Goal: Task Accomplishment & Management: Use online tool/utility

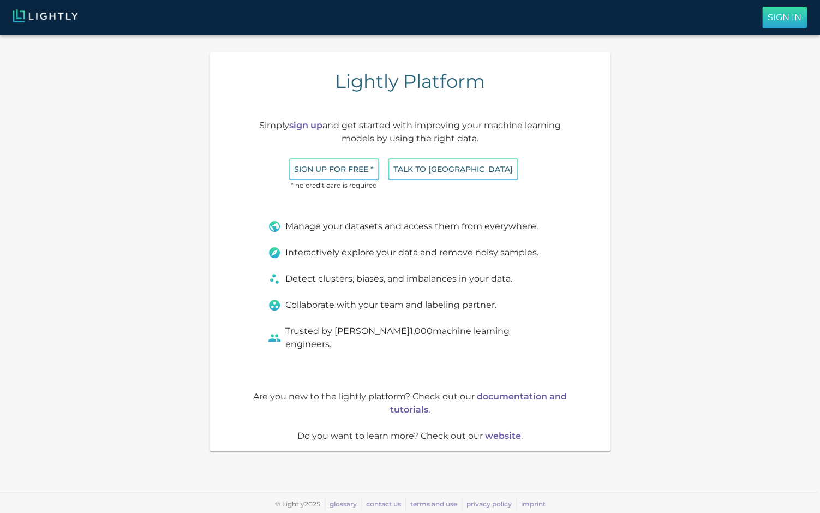
click at [787, 19] on p "Sign In" at bounding box center [785, 17] width 34 height 13
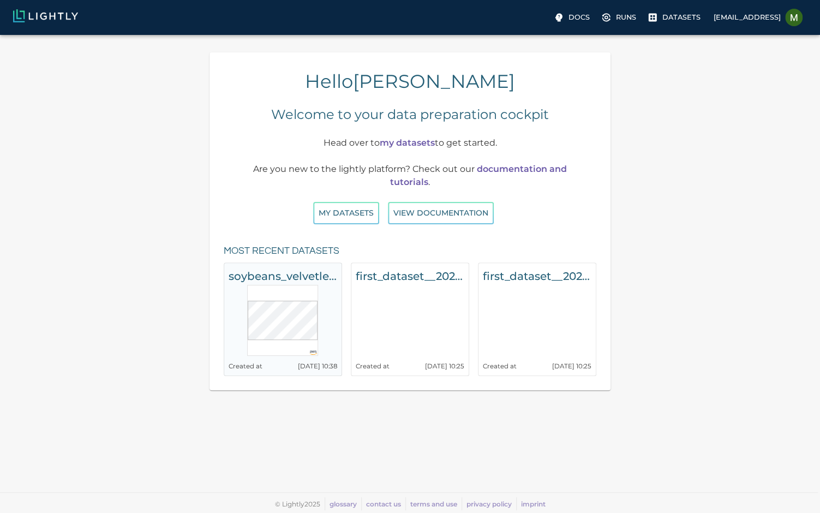
click at [304, 273] on h6 "soybeans_velvetleaf" at bounding box center [283, 275] width 109 height 17
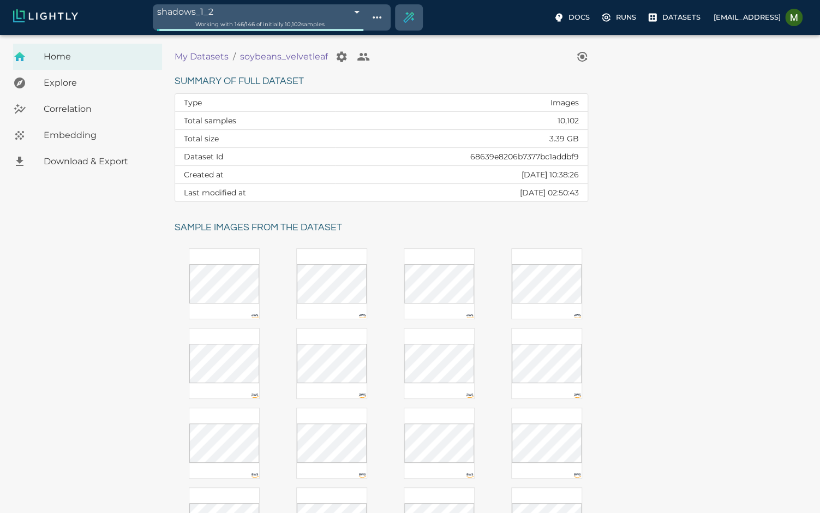
click at [101, 82] on span "Explore" at bounding box center [99, 82] width 110 height 13
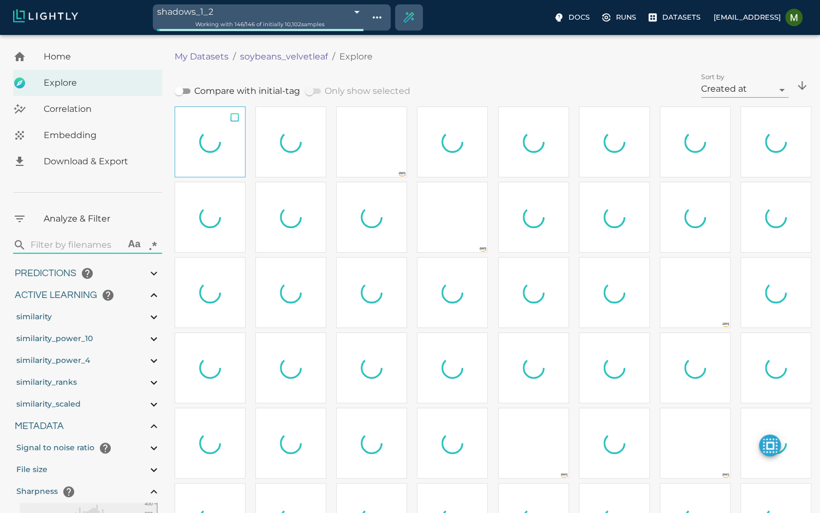
type input "1.05492056999144"
type input "13.4059205699914"
type input "10.019021987915"
type input "87.691021987915"
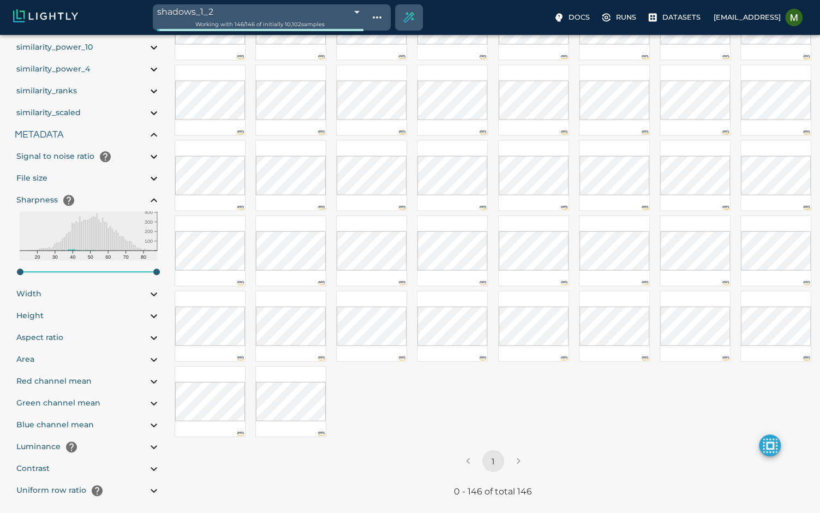
scroll to position [306, 0]
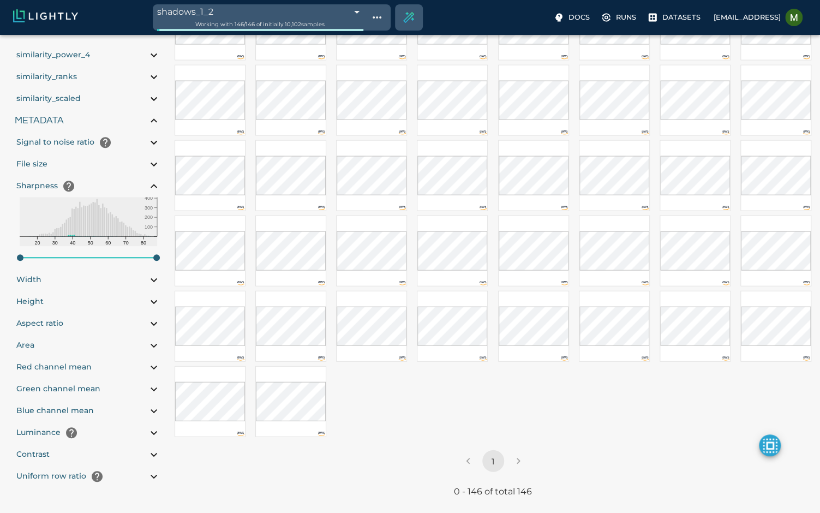
click at [96, 386] on span "Green channel mean" at bounding box center [58, 389] width 84 height 10
type input "1.05492056999144"
type input "13.4059205699914"
type input "10.019021987915"
type input "87.691021987915"
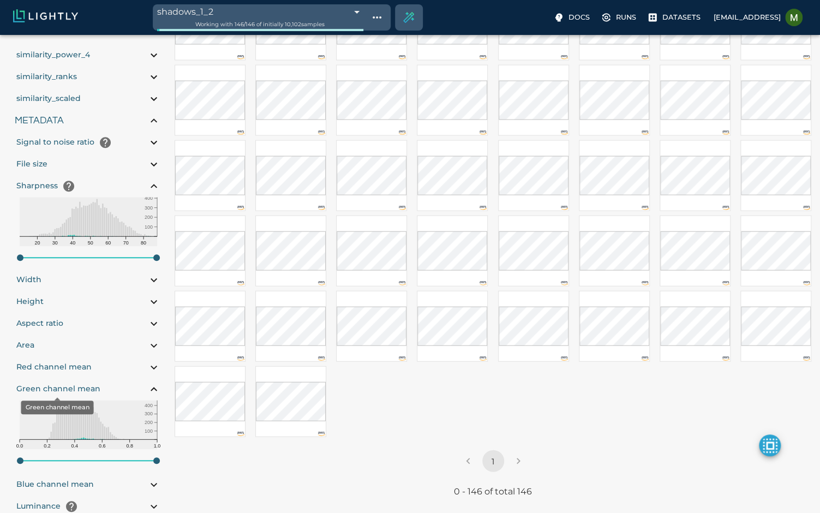
type input "1.05492056999144"
type input "13.4059205699914"
type input "10.019021987915"
type input "87.691021987915"
type input "1.05492056999144"
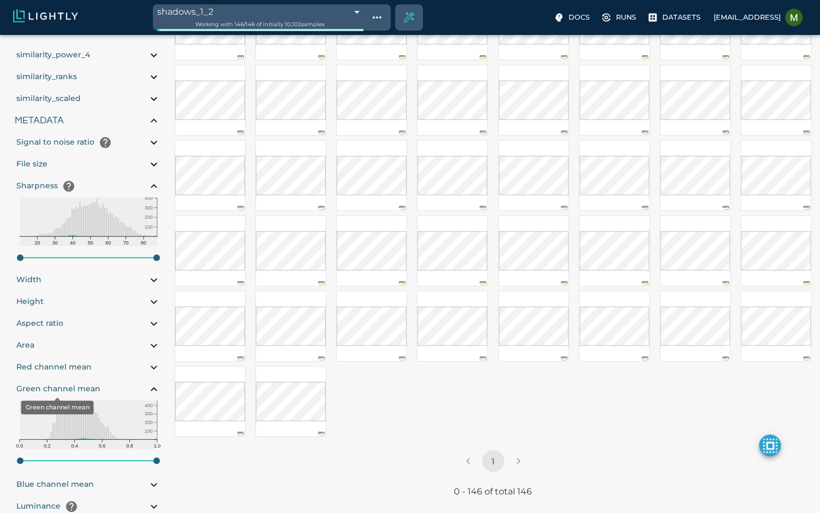
type input "13.4059205699914"
type input "10.019021987915"
type input "87.691021987915"
click at [79, 387] on span "Green channel mean" at bounding box center [58, 389] width 84 height 10
type input "1.05492056999144"
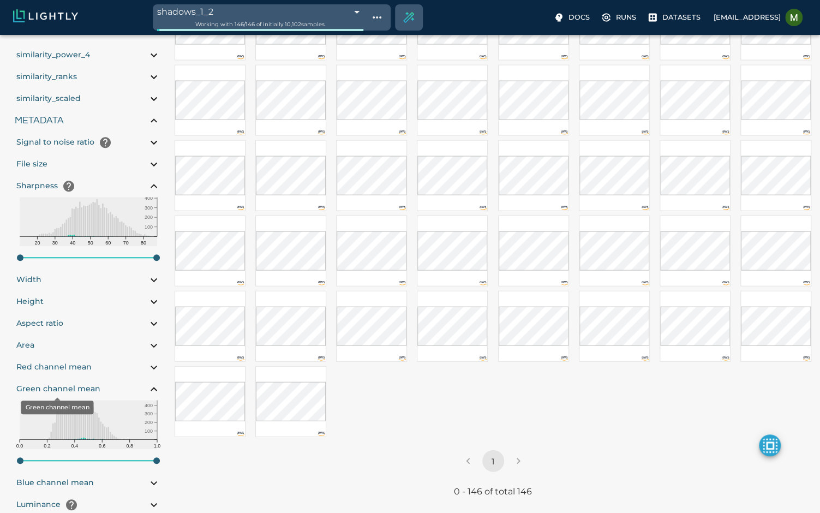
type input "13.4059205699914"
type input "10.019021987915"
type input "87.691021987915"
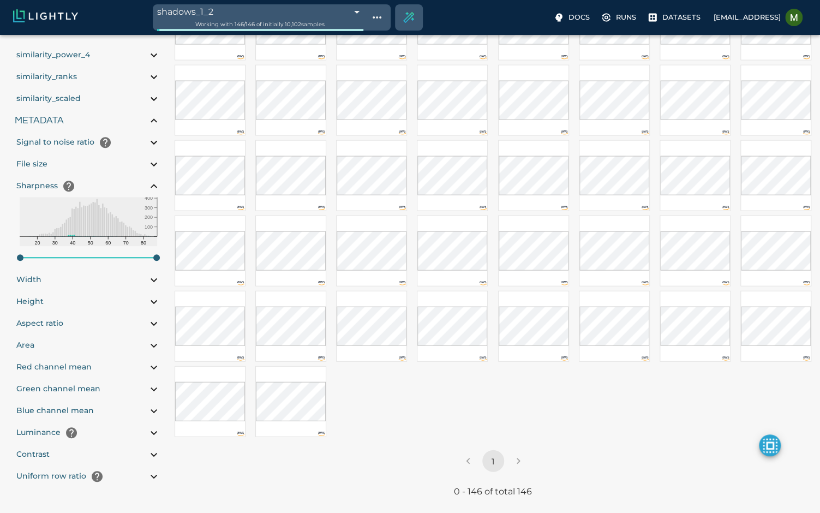
click at [99, 367] on div "Red channel mean" at bounding box center [88, 367] width 147 height 22
type input "1.05492056999144"
type input "13.4059205699914"
type input "10.019021987915"
type input "87.691021987915"
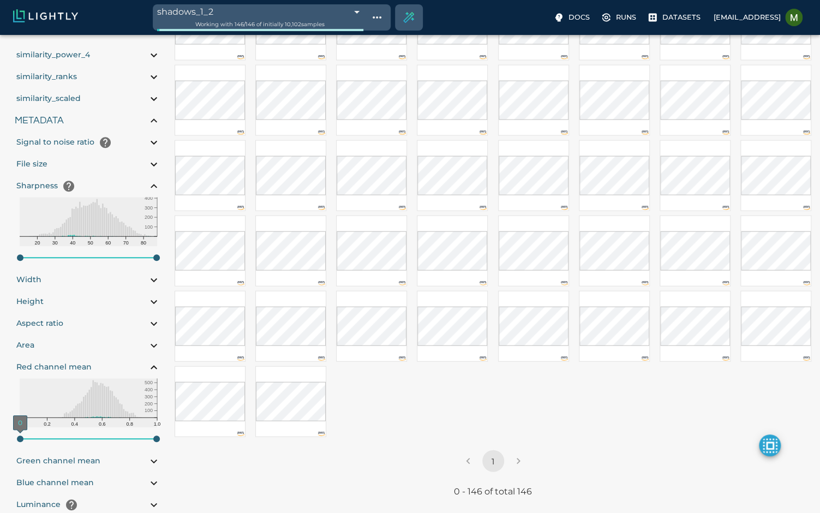
type input-range-slider"] "0.007"
type input "1.05492056999144"
type input "13.4059205699914"
type input "10.019021987915"
type input "87.691021987915"
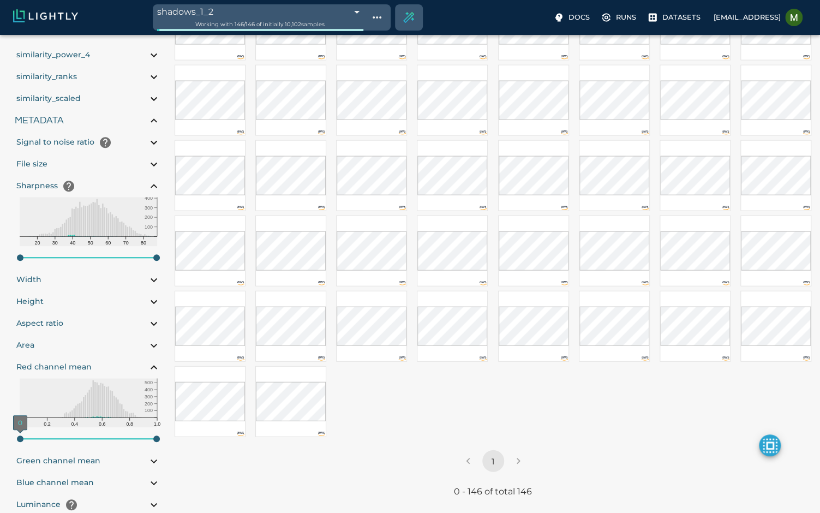
type input "1.05492056999144"
type input "13.4059205699914"
type input "10.019021987915"
type input "87.691021987915"
type input-range-slider"] "0.301"
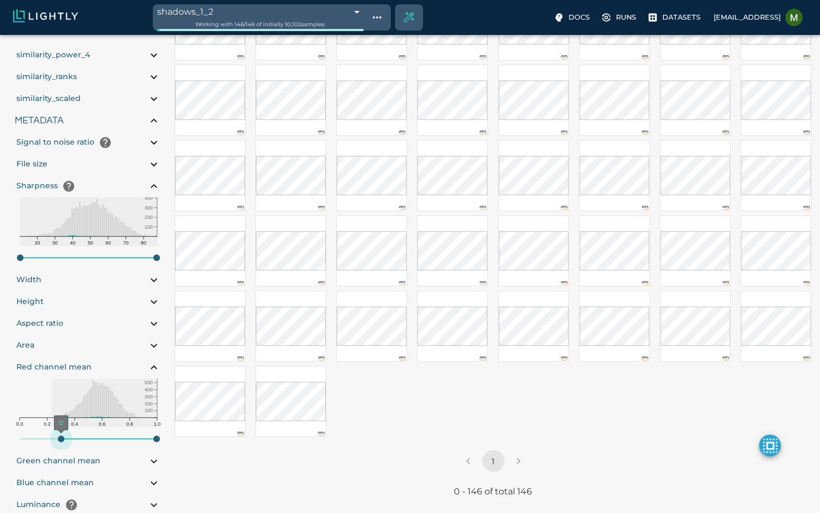
type input "1.05492056999144"
type input "13.4059205699914"
type input "10.019021987915"
type input "87.691021987915"
type input-range-slider"] "0.384"
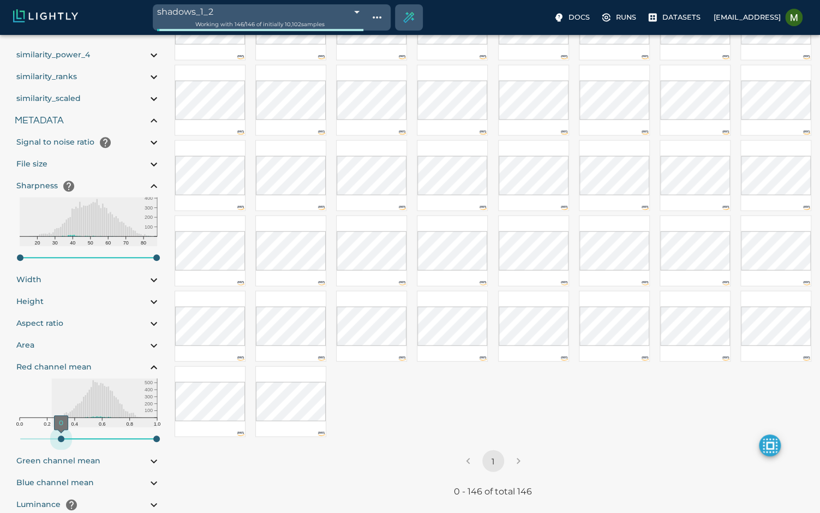
type input "1.05492056999144"
type input "13.4059205699914"
type input "10.019021987915"
type input "87.691021987915"
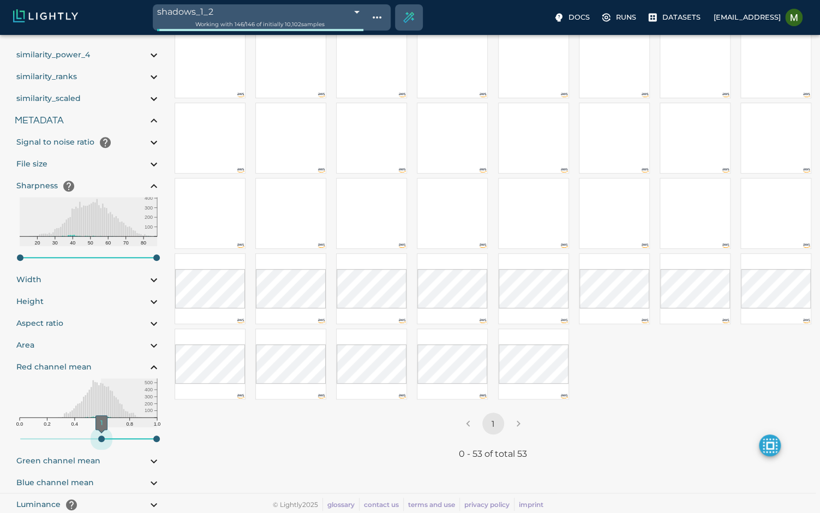
type input-range-slider"] "0.596"
type input "1.05492056999144"
type input "13.4059205699914"
type input "10.019021987915"
type input "87.691021987915"
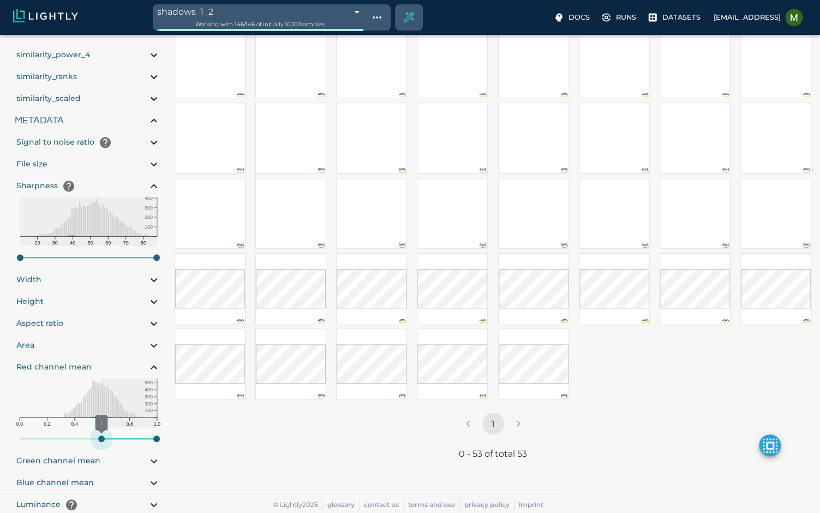
type input-range-slider"] "0.664"
type input "1.05492056999144"
type input "13.4059205699914"
type input "10.019021987915"
type input "87.691021987915"
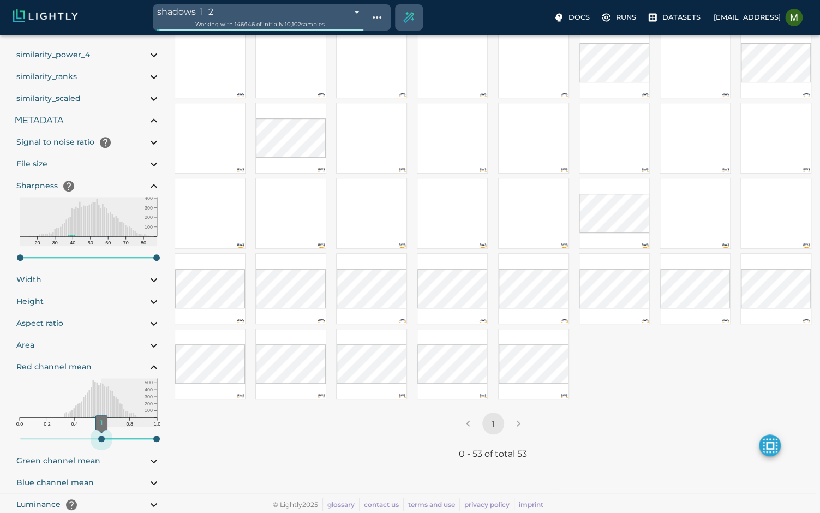
scroll to position [0, 0]
type input "1.05492056999144"
type input "13.4059205699914"
type input "10.019021987915"
type input "87.691021987915"
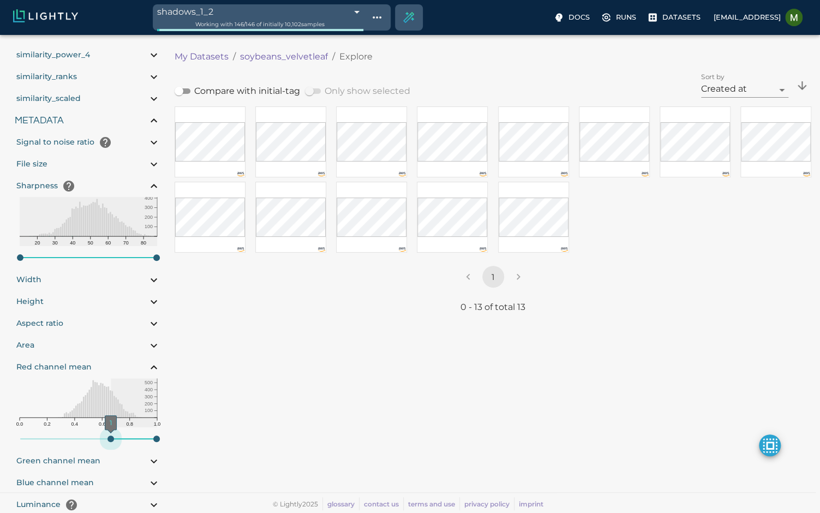
type input "1.05492056999144"
type input "13.4059205699914"
type input "10.019021987915"
type input "87.691021987915"
type input "1.05492056999144"
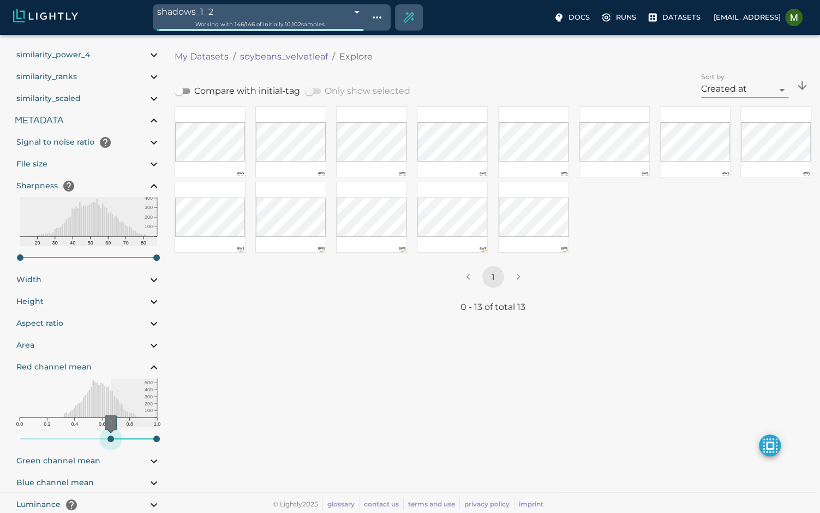
type input "13.4059205699914"
type input "10.019021987915"
type input "87.691021987915"
type input-range-slider"] "0.668"
type input "1.05492056999144"
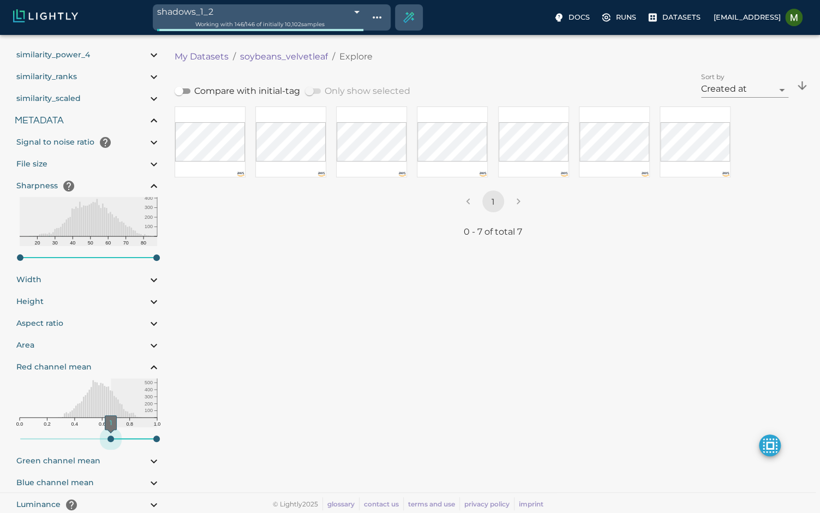
type input "13.4059205699914"
type input "10.019021987915"
type input "87.691021987915"
type input-range-slider"] "0.671"
type input "1.05492056999144"
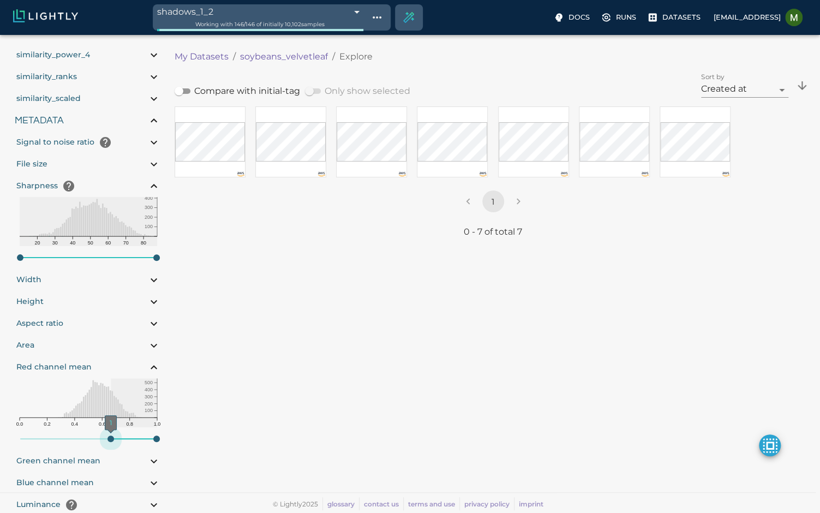
type input "13.4059205699914"
type input "10.019021987915"
type input "87.691021987915"
type input-range-slider"] "0.724"
type input "1.05492056999144"
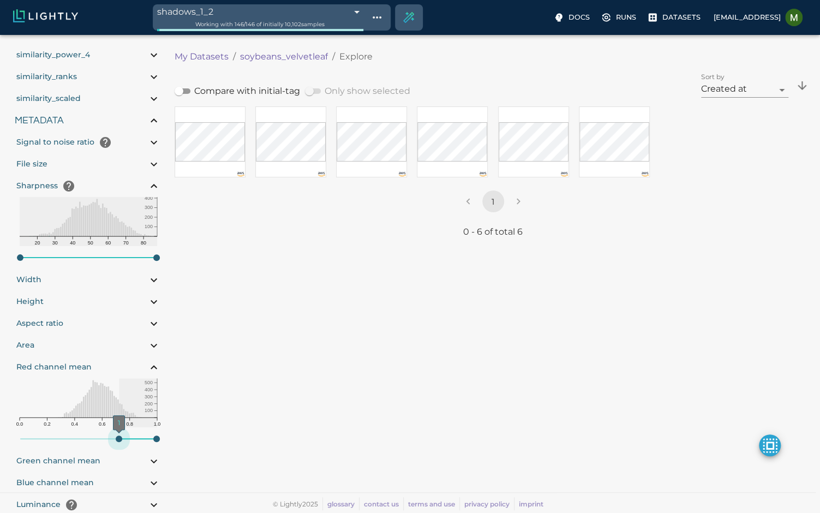
type input "13.4059205699914"
type input "10.019021987915"
type input "87.691021987915"
type input "1.05492056999144"
type input "13.4059205699914"
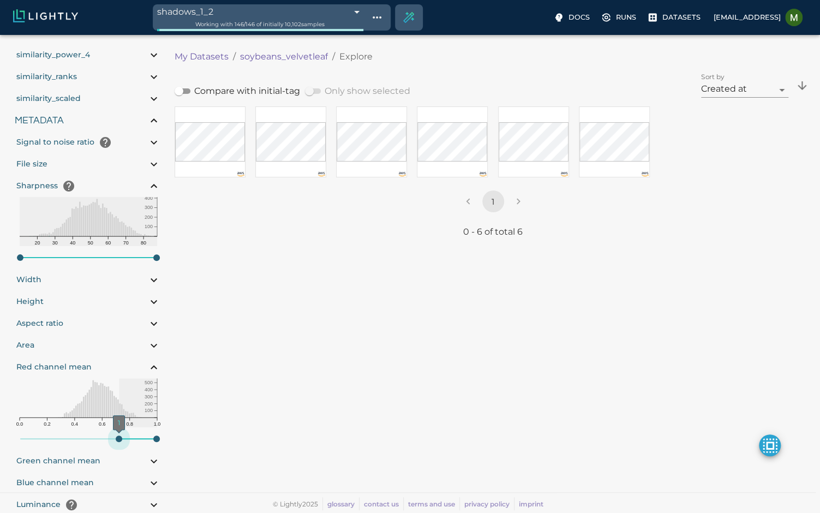
type input "10.019021987915"
type input "87.691021987915"
type input-range-slider"] "0.728"
type input "1.05492056999144"
type input "13.4059205699914"
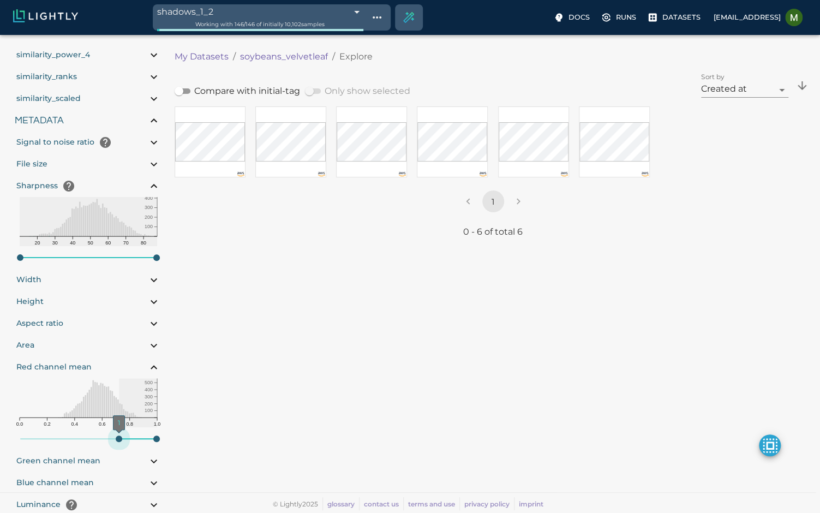
type input "10.019021987915"
type input "87.691021987915"
type input "1.05492056999144"
type input "13.4059205699914"
type input "10.019021987915"
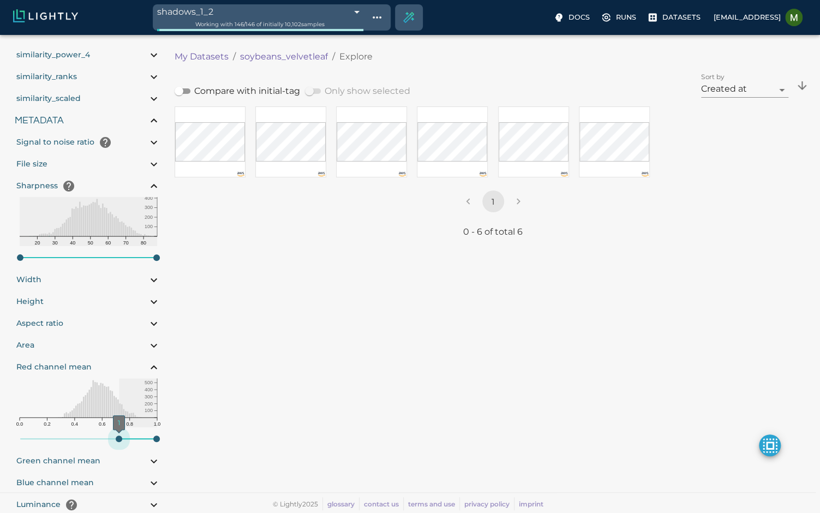
type input "87.691021987915"
type input-range-slider"] "0.724"
type input "1.05492056999144"
type input "13.4059205699914"
type input "10.019021987915"
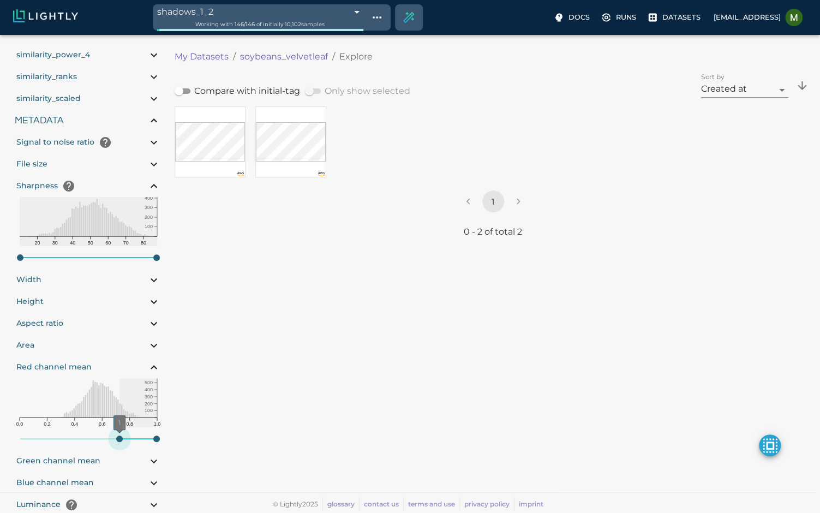
type input "87.691021987915"
type input "1.05492056999144"
type input "13.4059205699914"
type input "10.019021987915"
type input "87.691021987915"
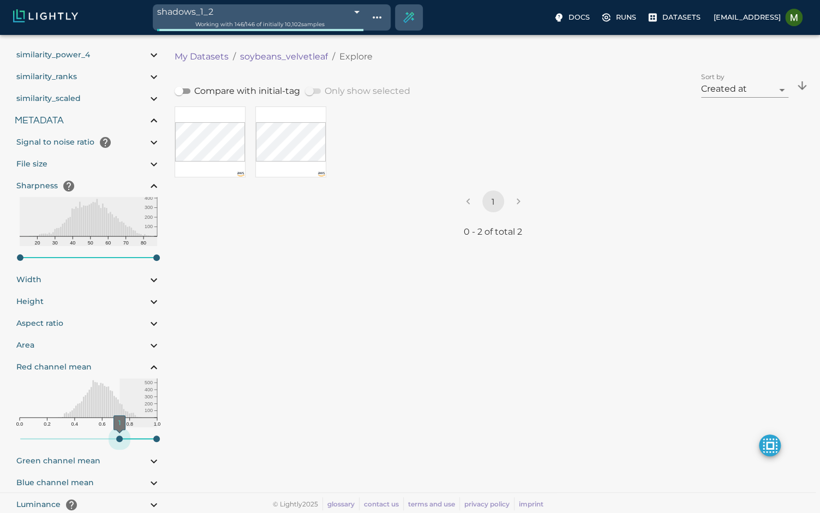
type input "1.05492056999144"
type input "13.4059205699914"
type input "10.019021987915"
type input "87.691021987915"
type input-range-slider"] "0.664"
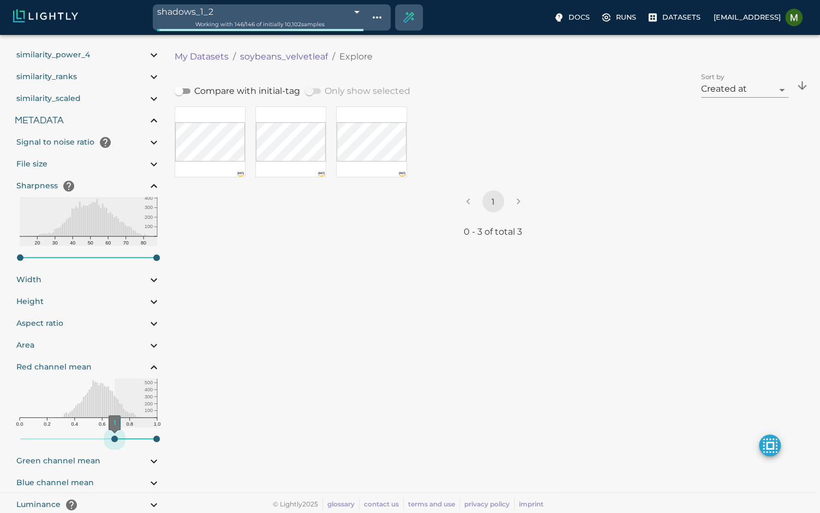
type input "1.05492056999144"
type input "13.4059205699914"
type input "10.019021987915"
type input "87.691021987915"
type input-range-slider"] "0.656"
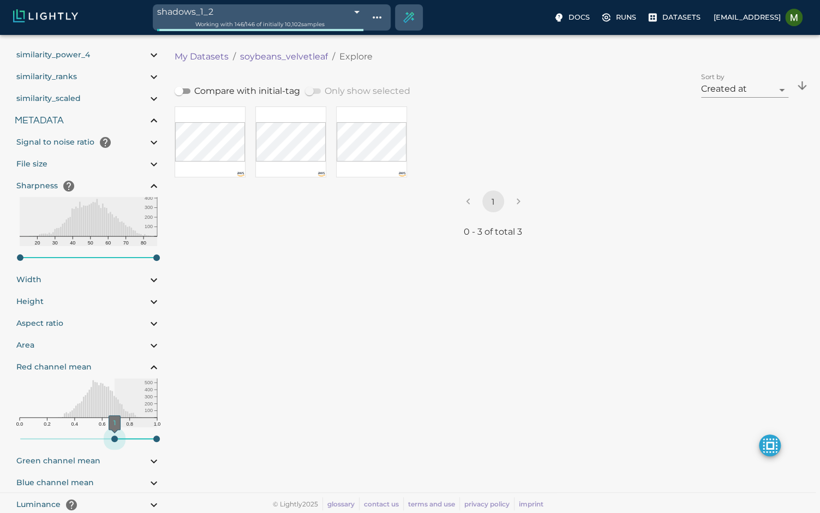
type input "1.05492056999144"
type input "13.4059205699914"
type input "10.019021987915"
type input "87.691021987915"
type input-range-slider"] "0.611"
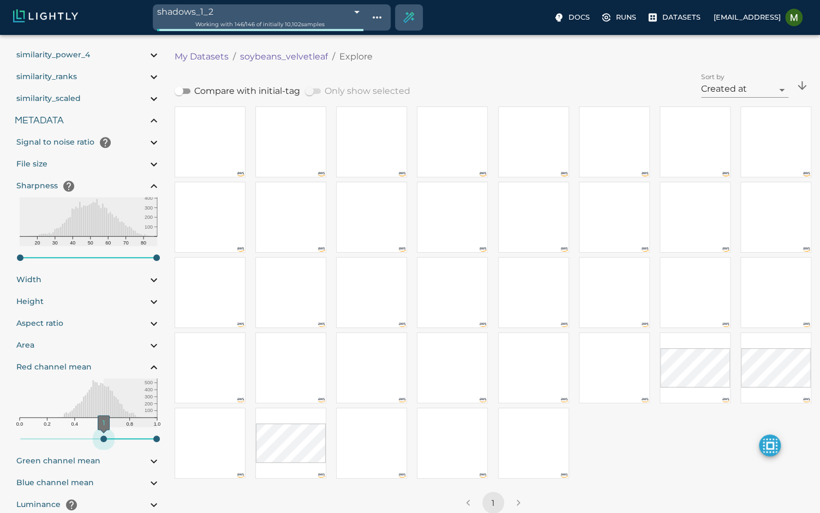
type input "1.05492056999144"
type input "13.4059205699914"
type input "10.019021987915"
type input "87.691021987915"
type input-range-slider"] "0.607"
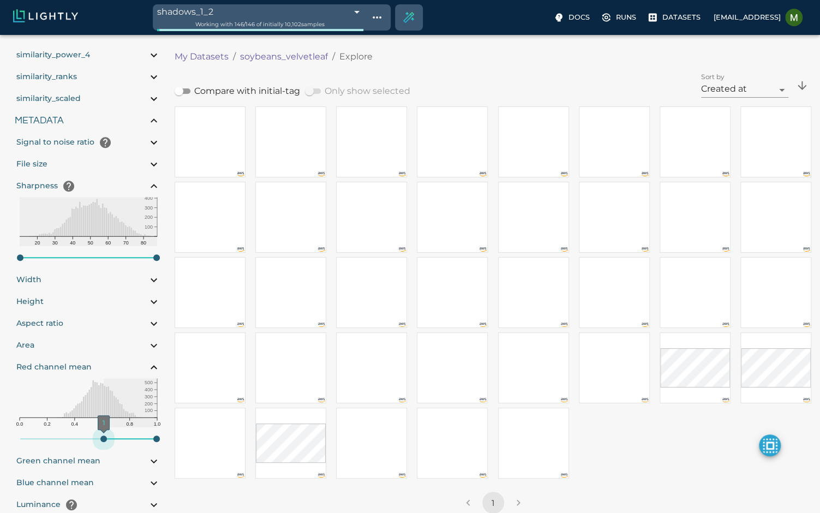
type input "1.05492056999144"
type input "13.4059205699914"
type input "10.019021987915"
type input "87.691021987915"
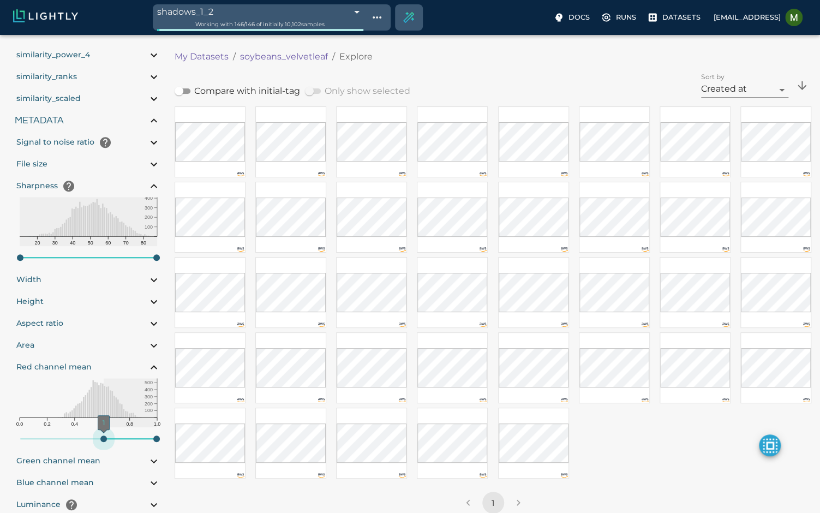
type input "1.05492056999144"
type input "13.4059205699914"
type input "10.019021987915"
type input "87.691021987915"
type input "1.05492056999144"
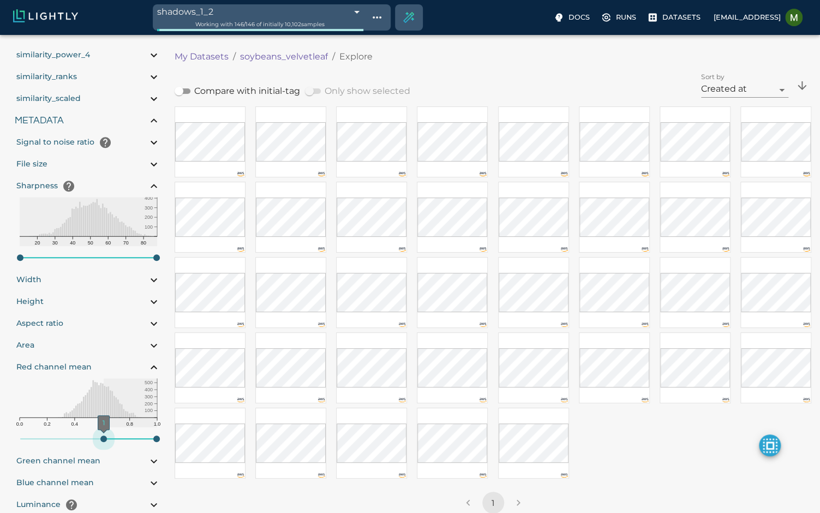
type input "13.4059205699914"
type input "10.019021987915"
type input "87.691021987915"
type input "1.05492056999144"
type input "13.4059205699914"
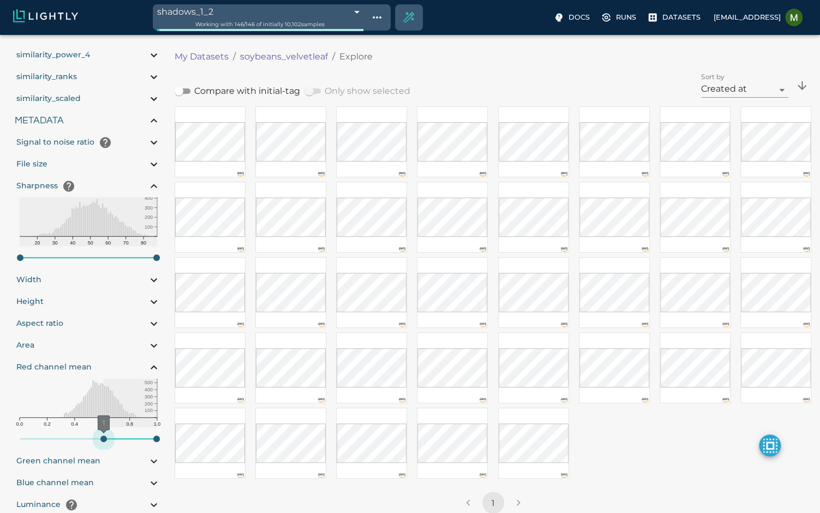
type input "10.019021987915"
type input "87.691021987915"
drag, startPoint x: 21, startPoint y: 440, endPoint x: 108, endPoint y: 438, distance: 86.8
click at [106, 438] on span "1" at bounding box center [103, 438] width 7 height 7
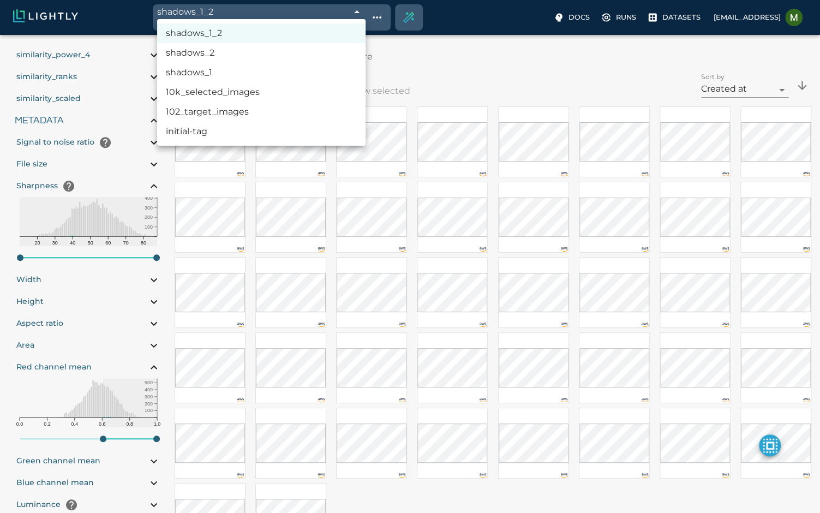
click at [213, 35] on body "shadows_1_2 68ac859bdeda6b7af5ad5edf Working with 146 / 146 of initially 10,102…" at bounding box center [410, 351] width 820 height 632
click at [201, 134] on li "initial-tag" at bounding box center [261, 132] width 208 height 20
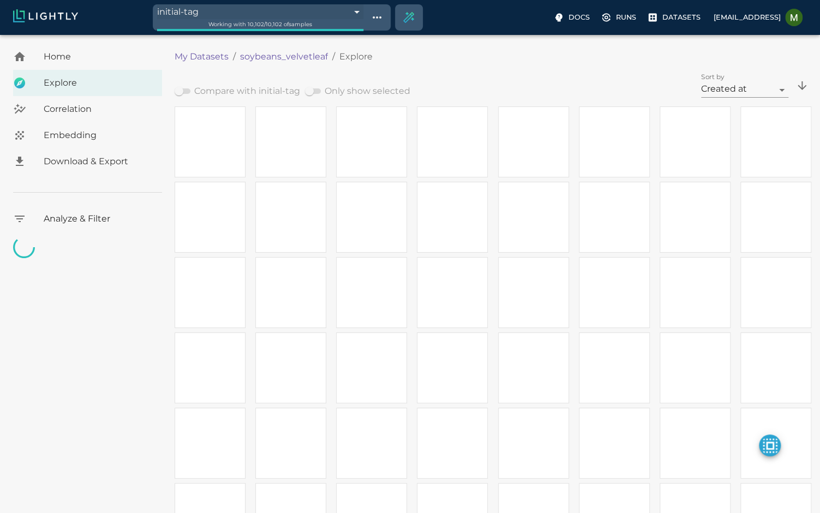
type input "68639ee9eabd6b56e86b746e"
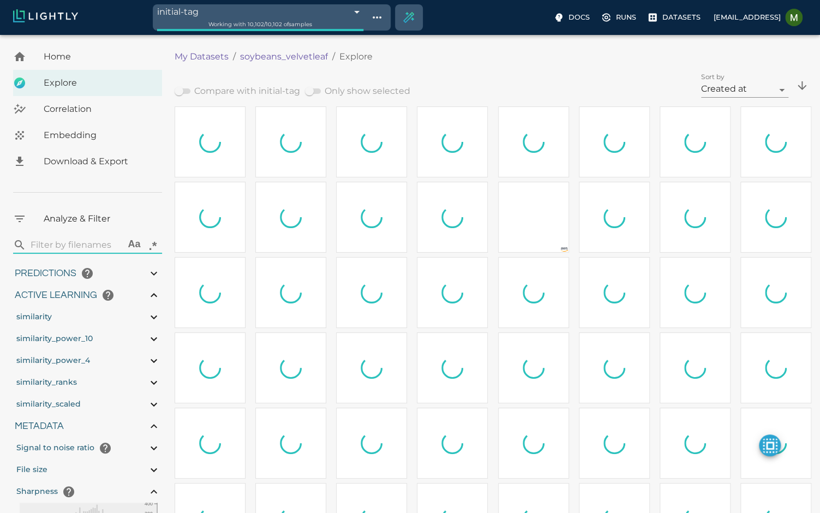
type input "1.05492056999144"
type input "13.4059205699914"
type input "10.019021987915"
type input "87.691021987915"
type input "1.05492056999144"
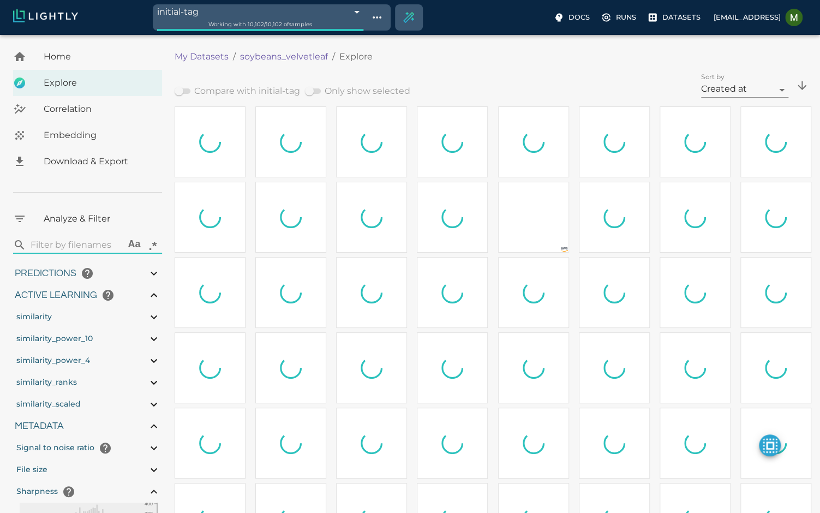
type input "13.4059205699914"
type input "10.019021987915"
type input "87.691021987915"
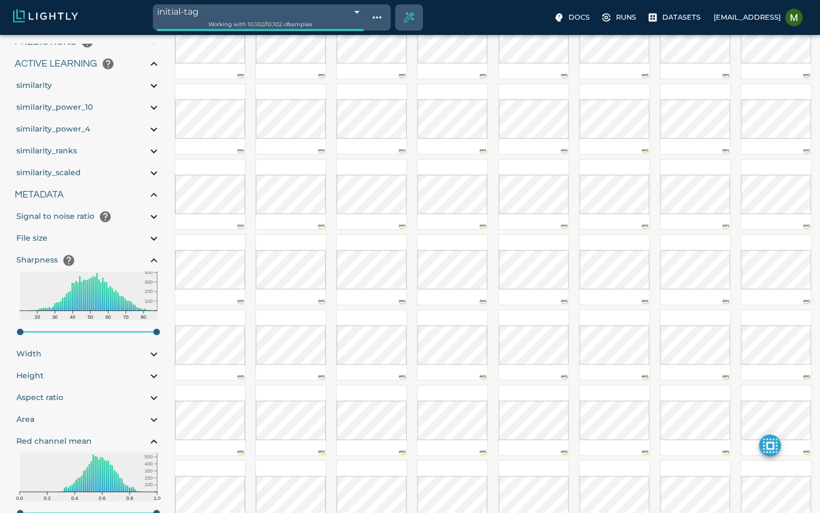
scroll to position [273, 0]
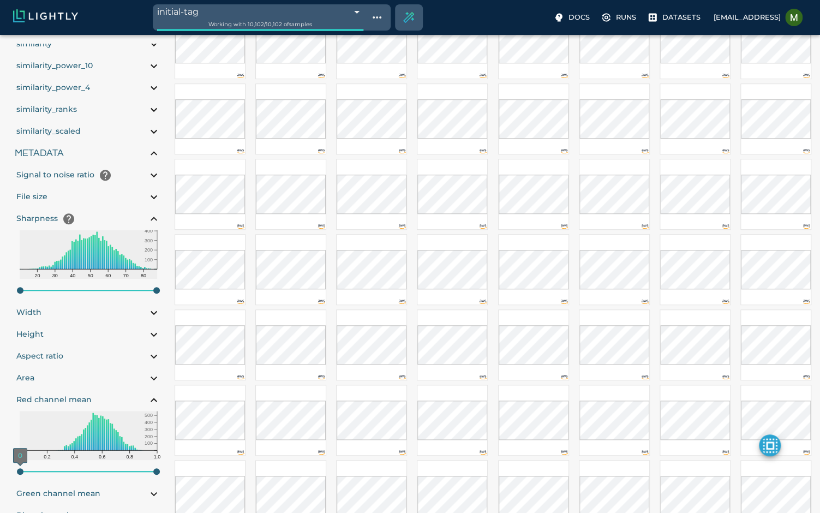
type input-range-slider"] "0.018"
type input "1.05492056999144"
type input "13.4059205699914"
type input "10.019021987915"
type input "87.691021987915"
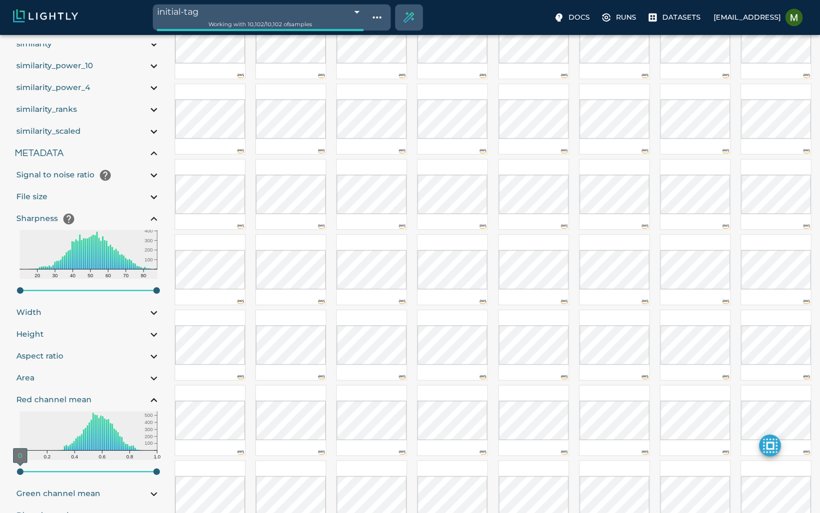
type input-range-slider"] "0.237"
type input "1.05492056999144"
type input "13.4059205699914"
type input "10.019021987915"
type input "87.691021987915"
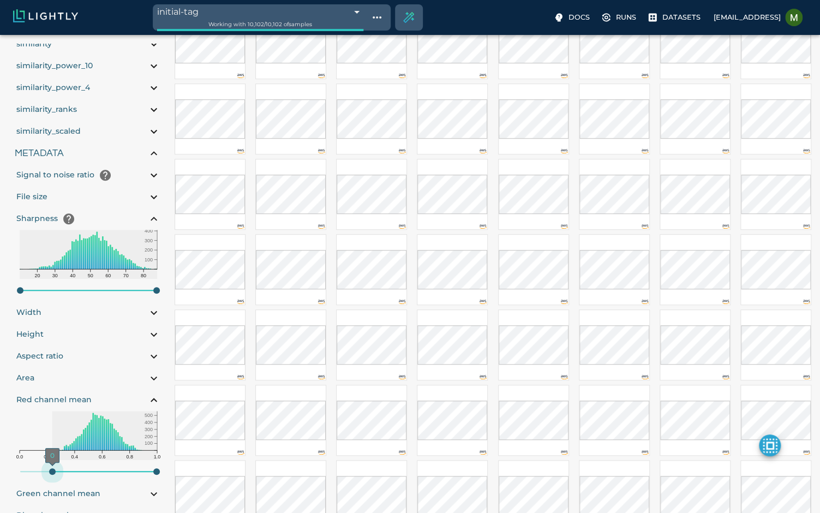
type input-range-slider"] "0.551"
type input "1.05492056999144"
type input "13.4059205699914"
type input "10.019021987915"
type input "87.691021987915"
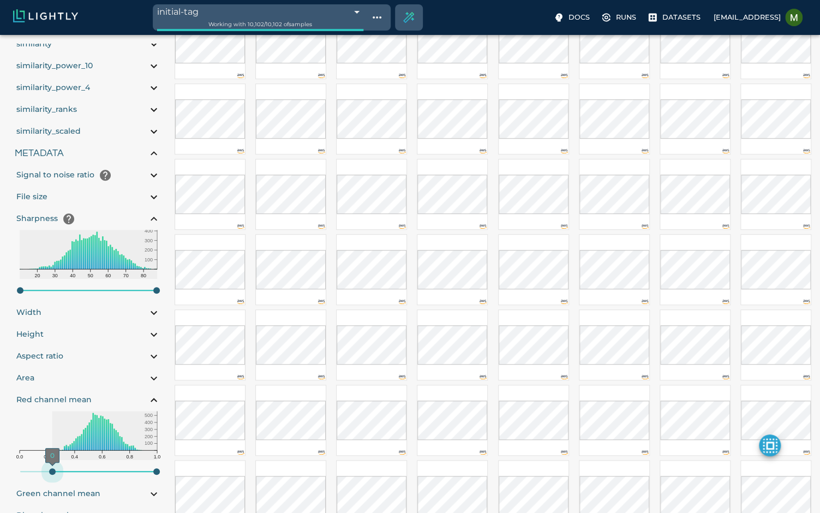
type input "1.05492056999144"
type input "13.4059205699914"
type input "10.019021987915"
type input "87.691021987915"
type input-range-slider"] "0.569"
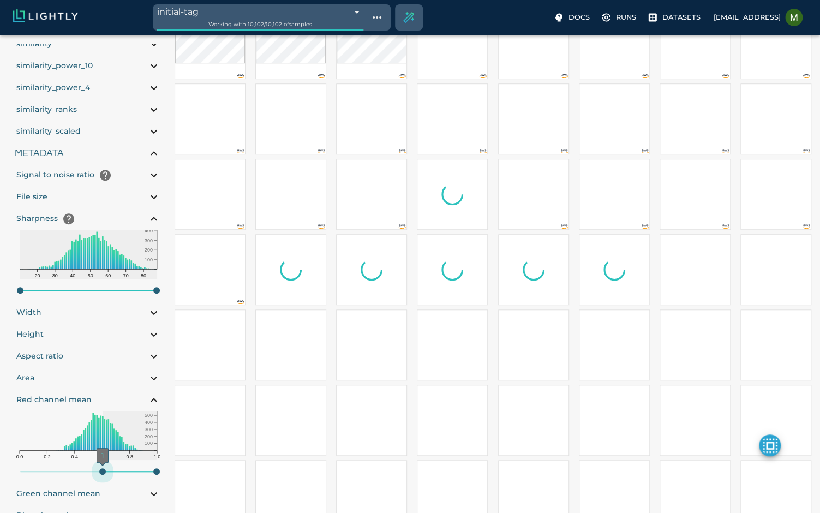
type input "1.05492056999144"
type input "13.4059205699914"
type input "10.019021987915"
type input "87.691021987915"
type input-range-slider"] "0.664"
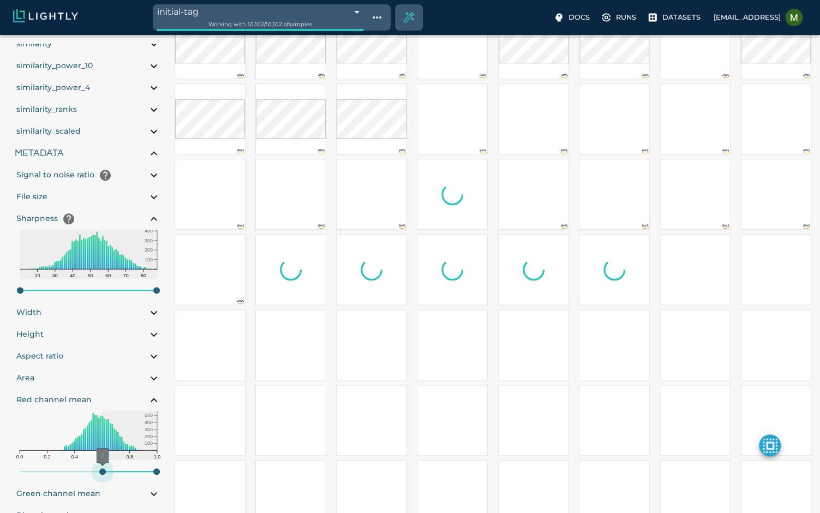
type input "1.05492056999144"
type input "13.4059205699914"
type input "10.019021987915"
type input "87.691021987915"
type input-range-slider"] "0.671"
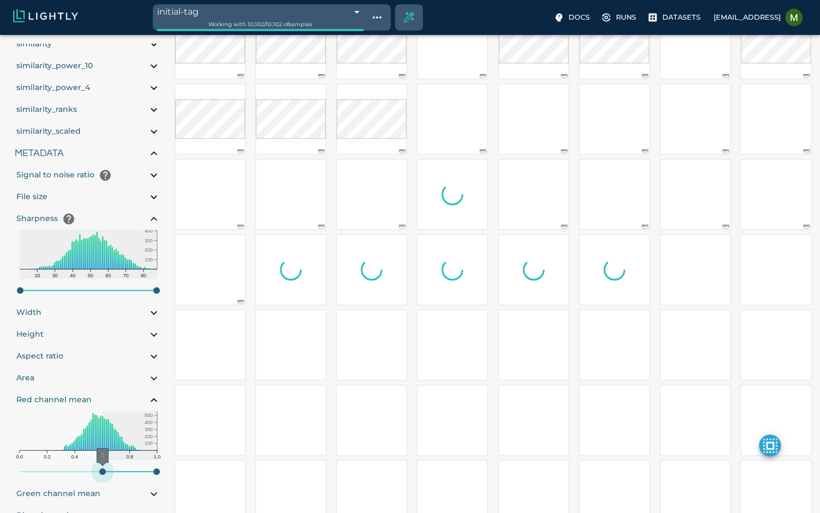
type input "1.05492056999144"
type input "13.4059205699914"
type input "10.019021987915"
type input "87.691021987915"
type input-range-slider"] "0.675"
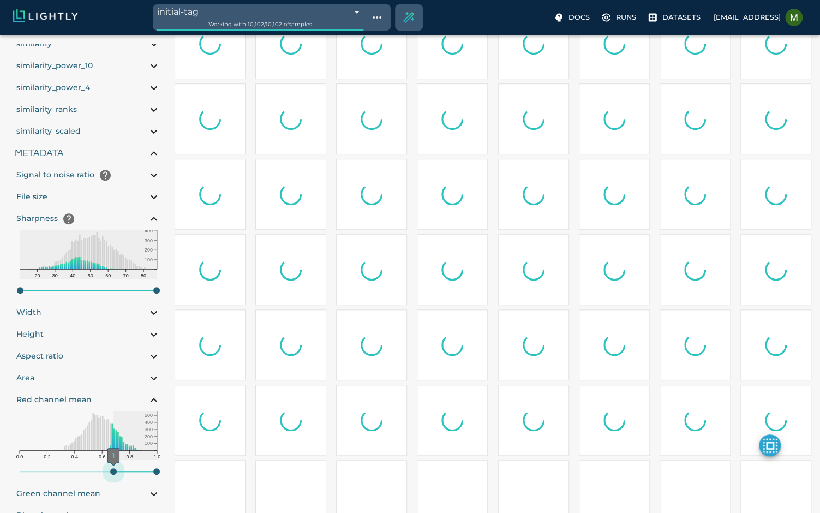
type input "1.05492056999144"
type input "13.4059205699914"
type input "10.019021987915"
type input "87.691021987915"
type input-range-slider"] "0.683"
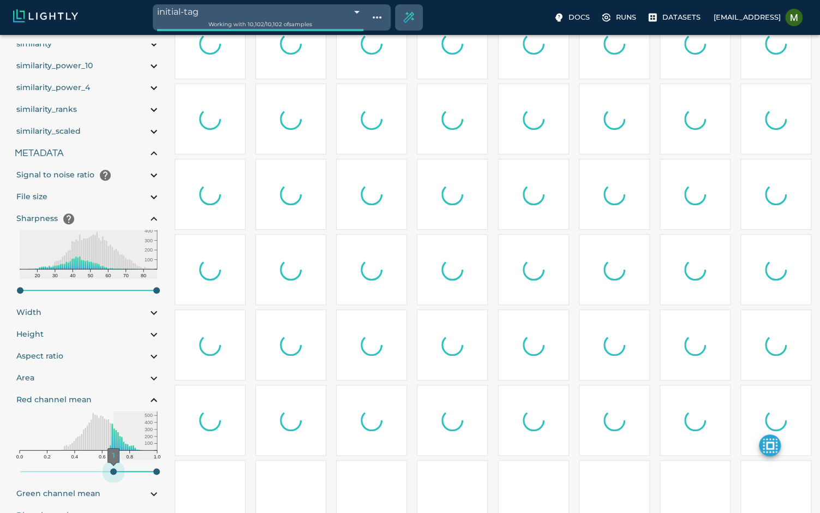
type input "1.05492056999144"
type input "13.4059205699914"
type input "10.019021987915"
type input "87.691021987915"
type input "1.05492056999144"
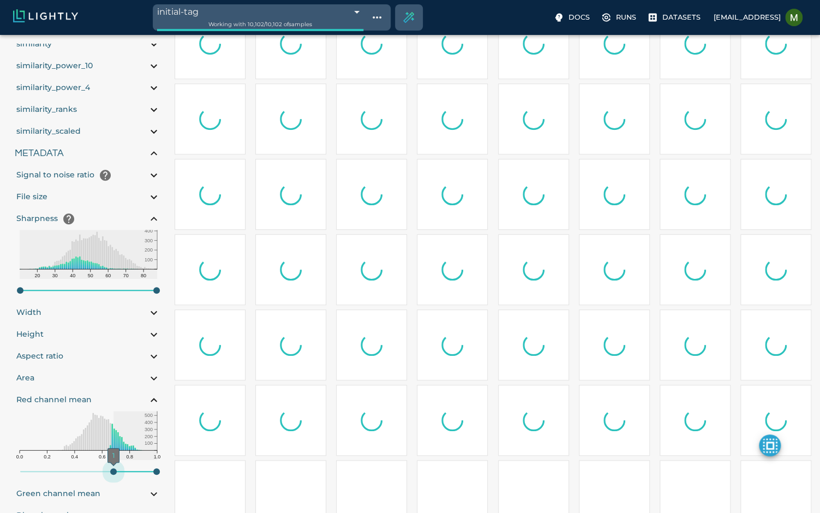
type input "13.4059205699914"
type input "10.019021987915"
type input "87.691021987915"
type input "1.05492056999144"
type input "13.4059205699914"
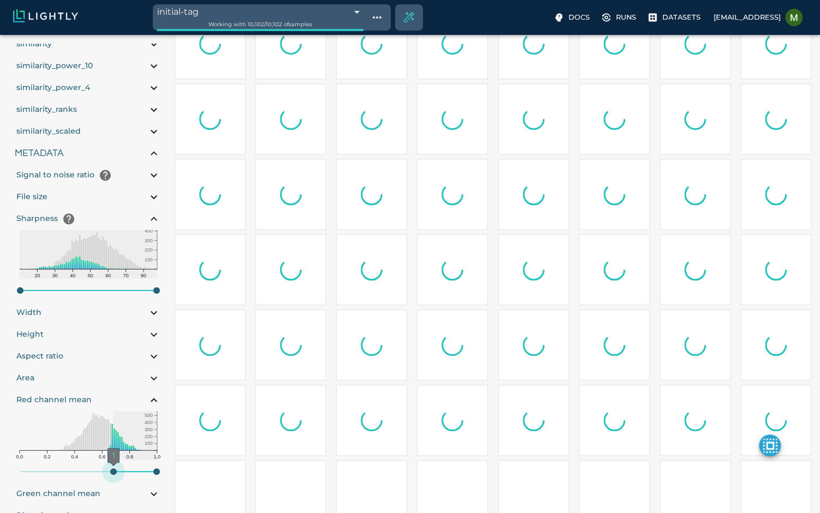
type input "10.019021987915"
type input "87.691021987915"
type input "1.05492056999144"
drag, startPoint x: 18, startPoint y: 475, endPoint x: 123, endPoint y: 467, distance: 105.6
click at [121, 468] on span "1" at bounding box center [117, 471] width 7 height 7
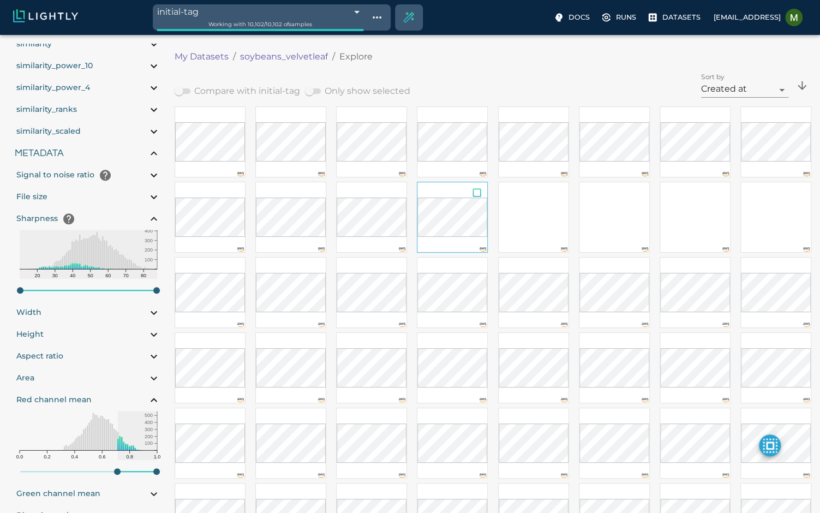
scroll to position [0, 0]
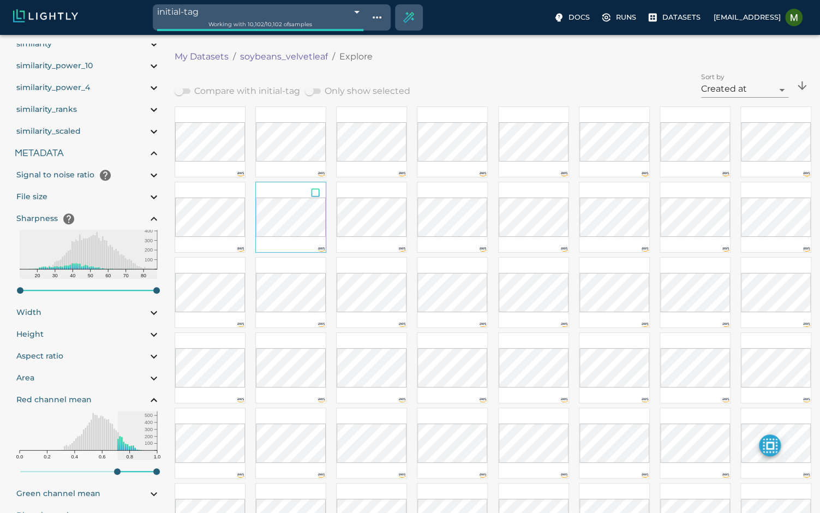
click at [316, 193] on input "checkbox" at bounding box center [315, 194] width 21 height 25
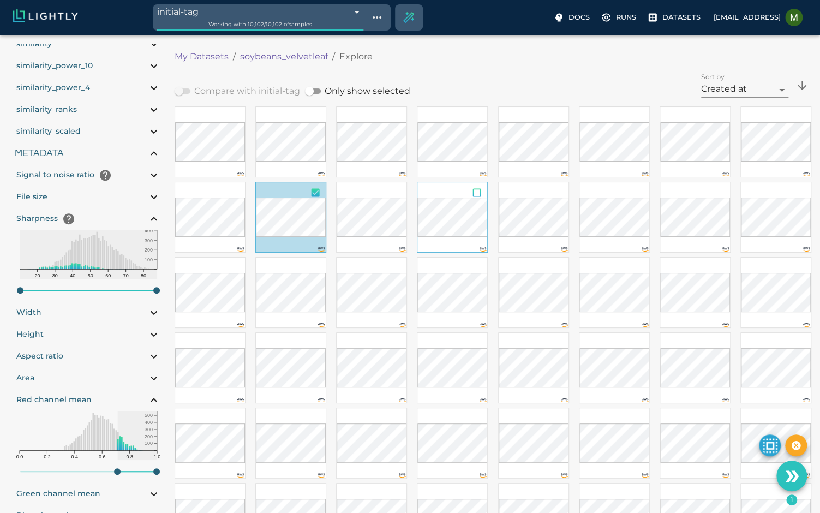
click at [478, 193] on input "checkbox" at bounding box center [477, 194] width 21 height 25
click at [479, 269] on input "checkbox" at bounding box center [477, 270] width 21 height 25
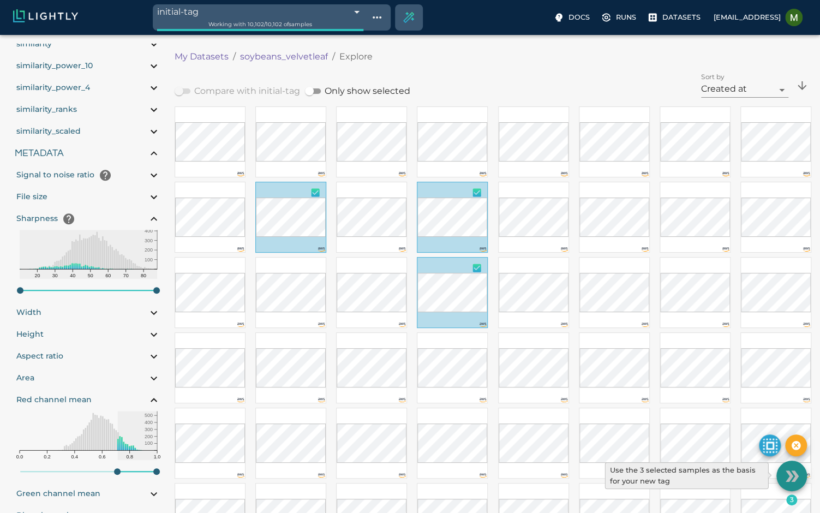
click at [790, 473] on icon "Use the 3 selected samples as the basis for your new tag" at bounding box center [789, 475] width 8 height 11
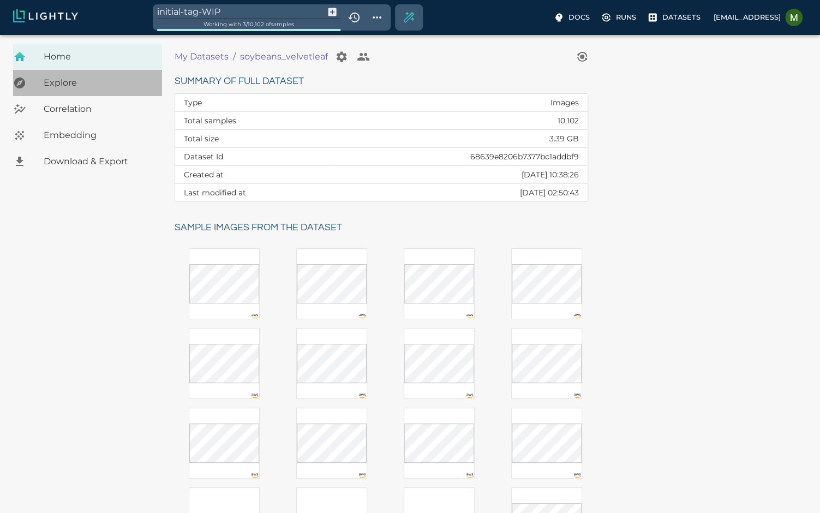
click at [90, 87] on span "Explore" at bounding box center [99, 82] width 110 height 13
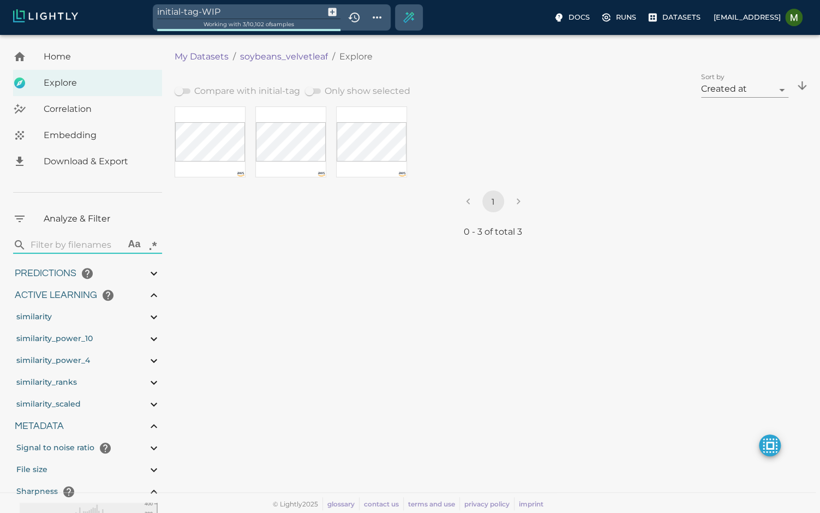
click at [213, 11] on input "initial-tag-WIP" at bounding box center [238, 11] width 163 height 15
drag, startPoint x: 229, startPoint y: 14, endPoint x: 117, endPoint y: 14, distance: 112.4
click at [116, 14] on div "initial-tag-WIP Working with 3 / 10,102 of samples Docs Runs Datasets malte@lig…" at bounding box center [410, 17] width 820 height 35
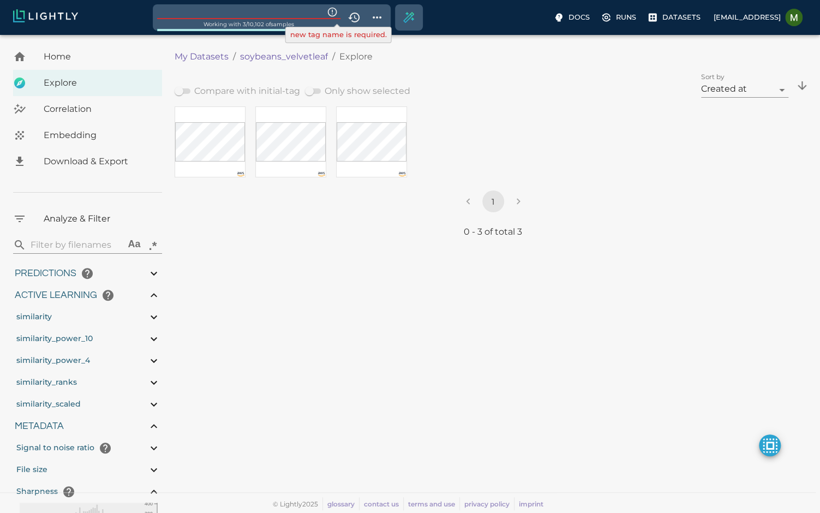
click at [377, 268] on div "Dataset loading completed! It seems like lightly-serve is not running. Please s…" at bounding box center [410, 274] width 820 height 478
click at [286, 11] on input "text" at bounding box center [238, 11] width 163 height 15
click at [492, 62] on ol "My Datasets / soybeans_velvetleaf / Explore" at bounding box center [384, 56] width 419 height 13
click at [248, 8] on input "test" at bounding box center [238, 11] width 163 height 15
click at [407, 68] on div "My Datasets / soybeans_velvetleaf / Explore" at bounding box center [493, 57] width 637 height 26
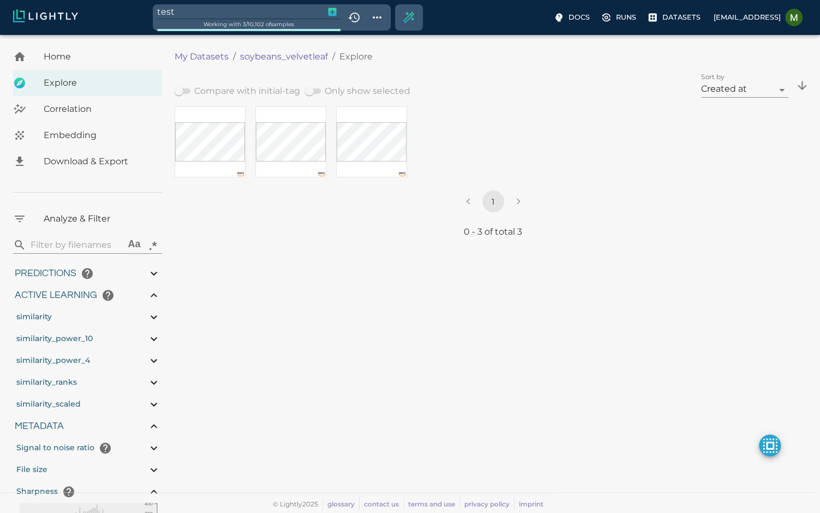
click at [337, 11] on icon "button" at bounding box center [332, 12] width 11 height 11
click at [291, 35] on body "test 68c2f732de19f9d88f6bda92 Working with 3 / 3 of initially 10,102 samples Do…" at bounding box center [410, 274] width 820 height 478
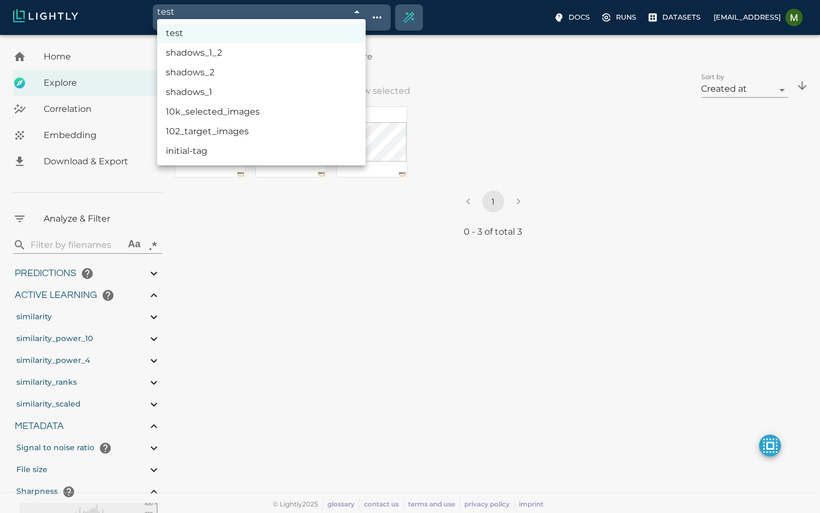
click at [230, 152] on li "initial-tag" at bounding box center [261, 151] width 208 height 20
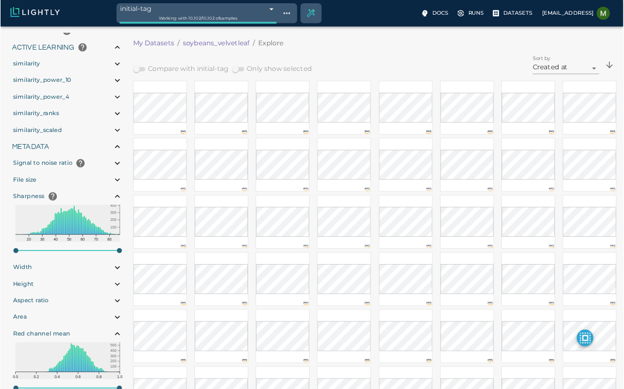
scroll to position [327, 0]
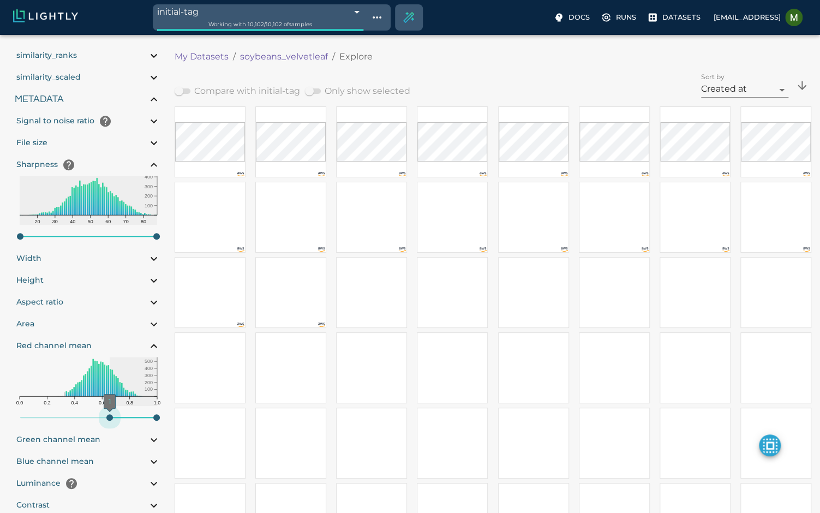
drag, startPoint x: 22, startPoint y: 419, endPoint x: 114, endPoint y: 419, distance: 92.2
click at [113, 419] on span "1" at bounding box center [109, 417] width 7 height 7
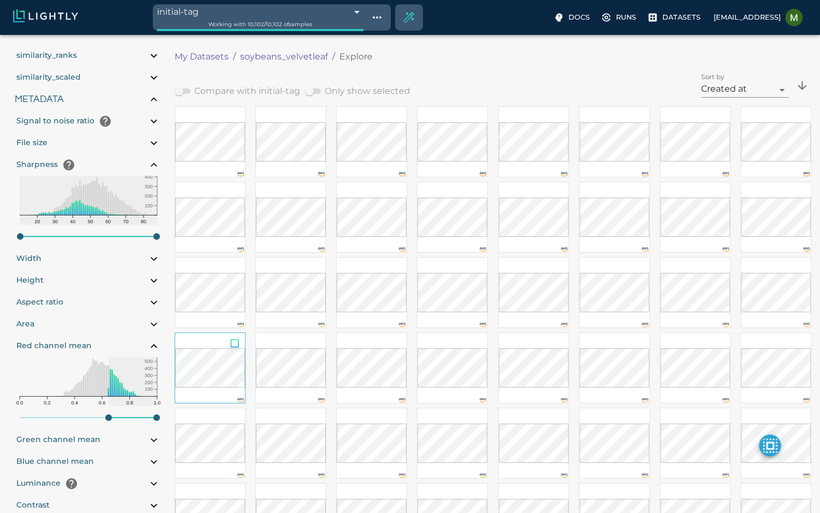
click at [235, 344] on input "checkbox" at bounding box center [234, 345] width 21 height 25
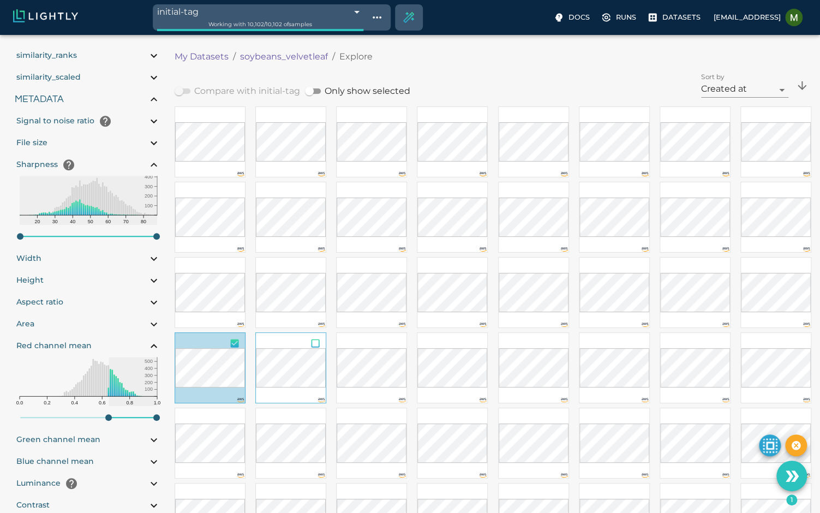
click at [318, 340] on input "checkbox" at bounding box center [315, 345] width 21 height 25
click at [397, 342] on input "checkbox" at bounding box center [396, 345] width 21 height 25
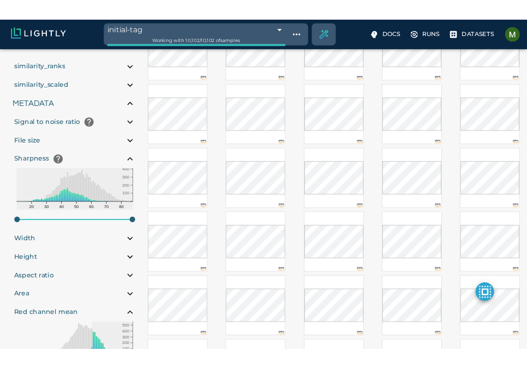
scroll to position [296, 0]
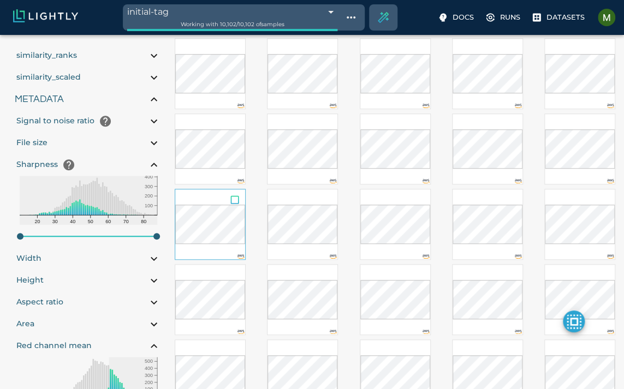
click at [237, 195] on input "checkbox" at bounding box center [234, 201] width 21 height 25
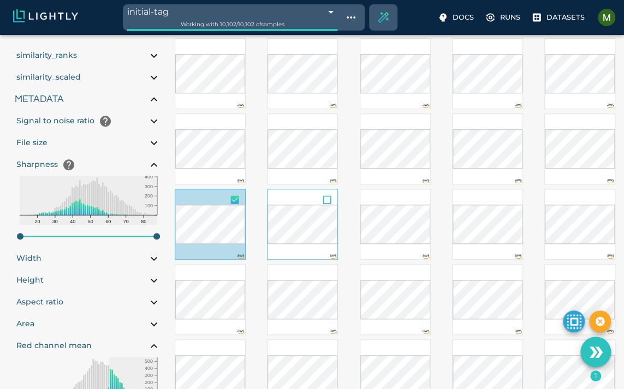
click at [331, 196] on input "checkbox" at bounding box center [326, 201] width 21 height 25
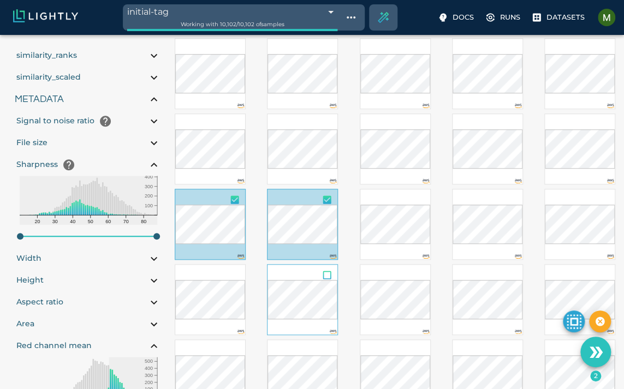
click at [328, 276] on input "checkbox" at bounding box center [326, 277] width 21 height 25
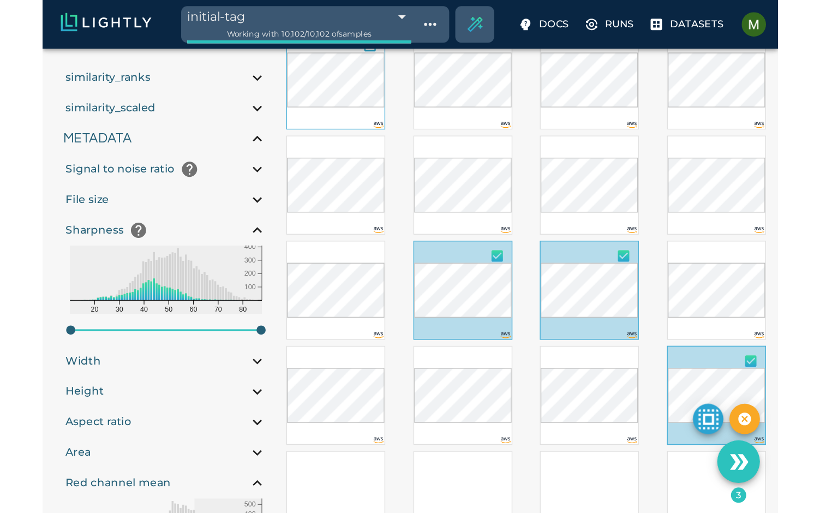
scroll to position [428, 0]
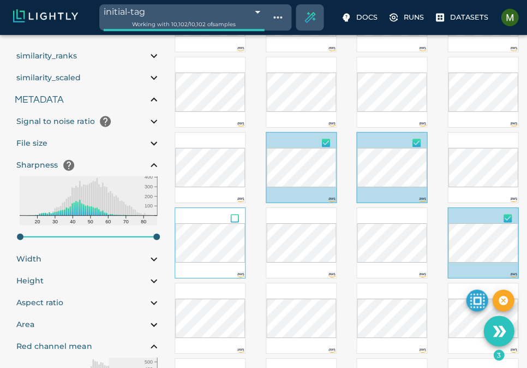
click at [235, 217] on input "checkbox" at bounding box center [234, 220] width 21 height 25
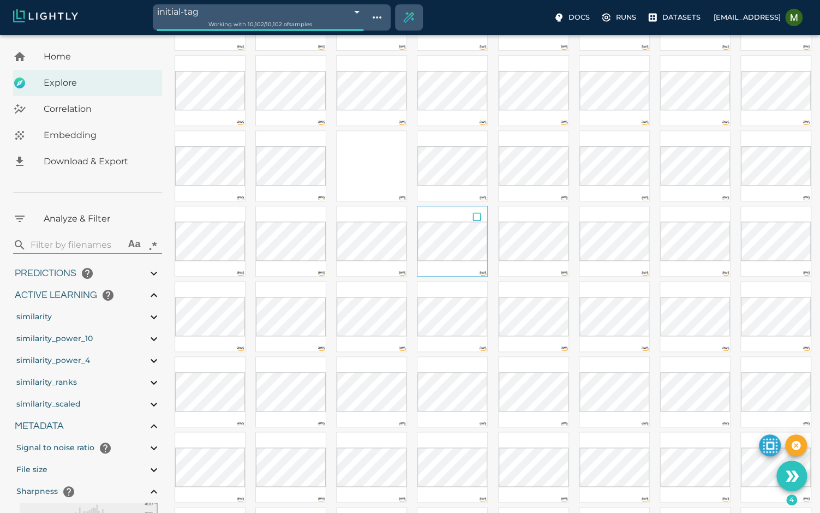
scroll to position [0, 0]
